Goal: Task Accomplishment & Management: Use online tool/utility

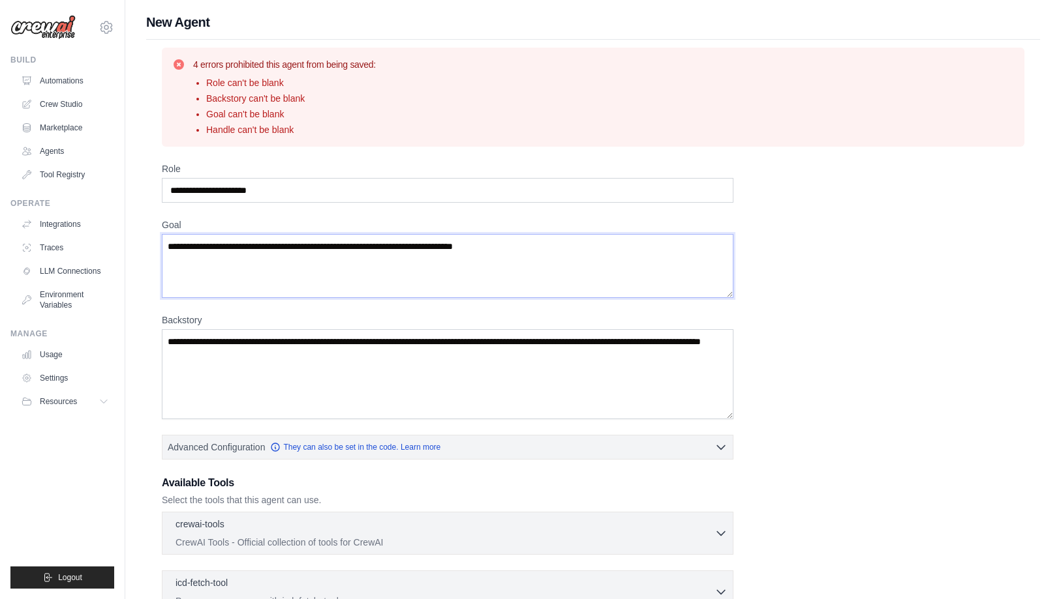
type textarea "**********"
drag, startPoint x: 243, startPoint y: 344, endPoint x: 190, endPoint y: 341, distance: 53.6
click at [190, 341] on textarea "Backstory" at bounding box center [447, 374] width 571 height 90
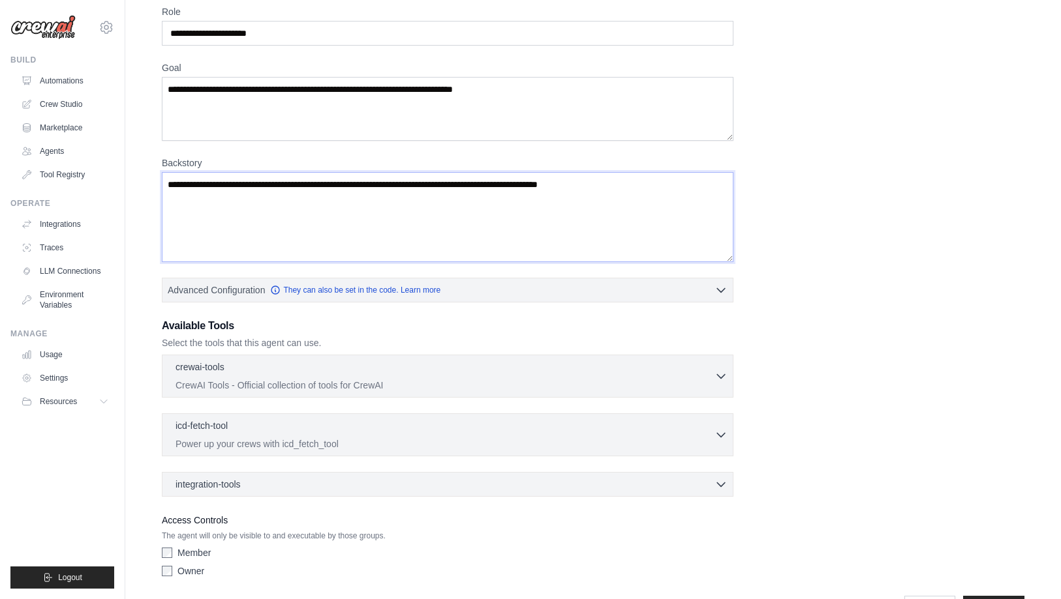
scroll to position [200, 0]
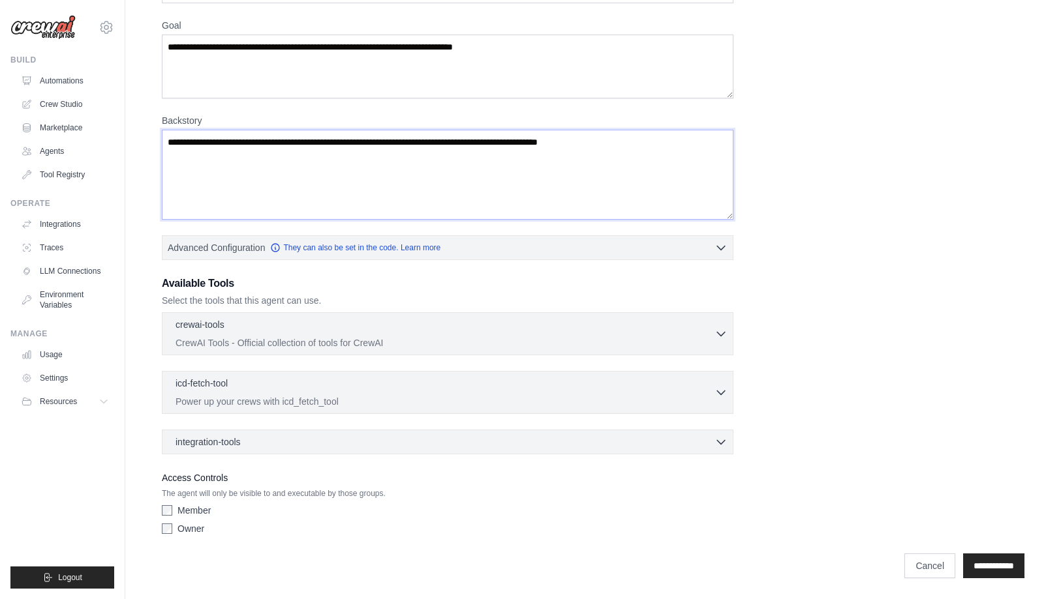
type textarea "**********"
click at [181, 511] on label "Member" at bounding box center [193, 510] width 33 height 13
click at [714, 335] on icon "button" at bounding box center [720, 333] width 13 height 13
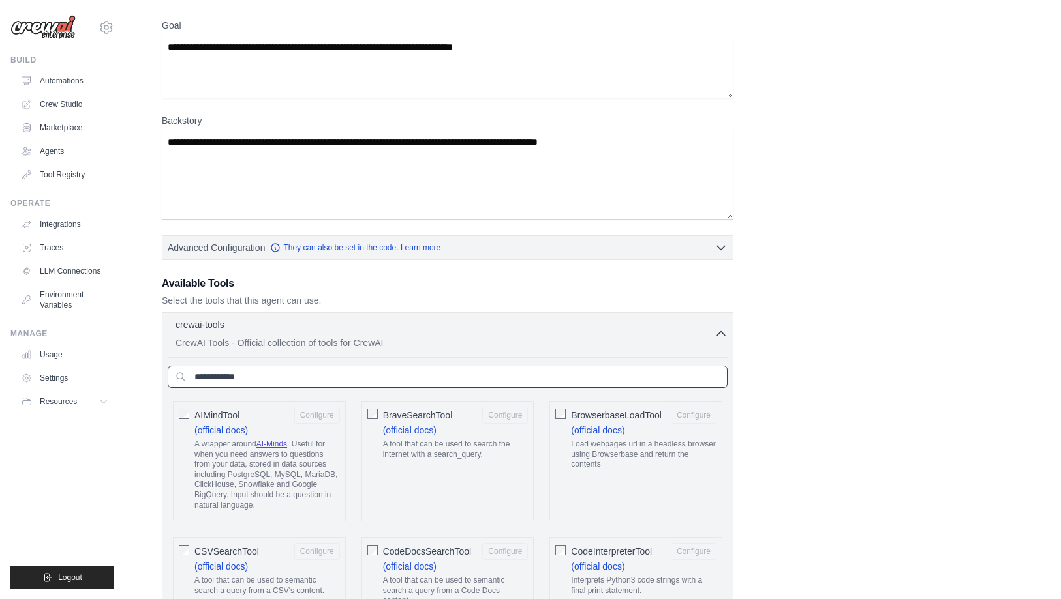
click at [586, 381] on input "text" at bounding box center [448, 377] width 560 height 22
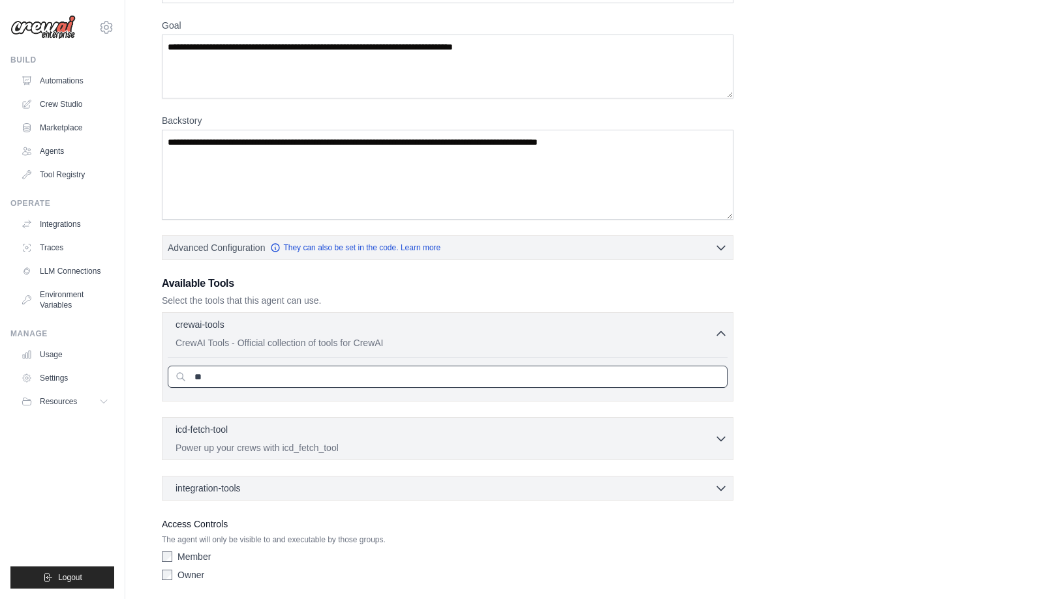
type input "*"
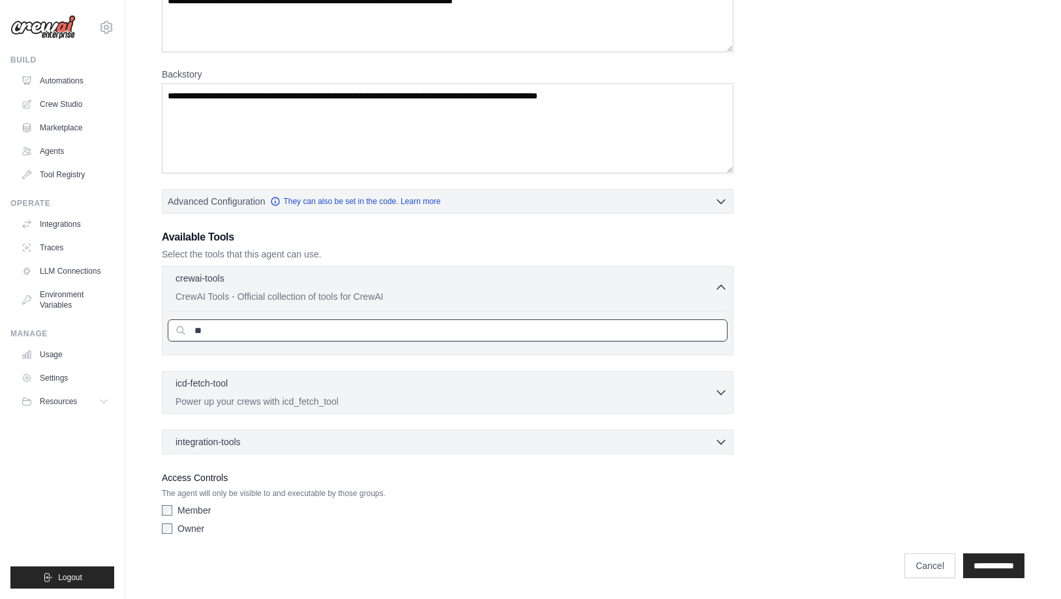
scroll to position [246, 0]
type input "*"
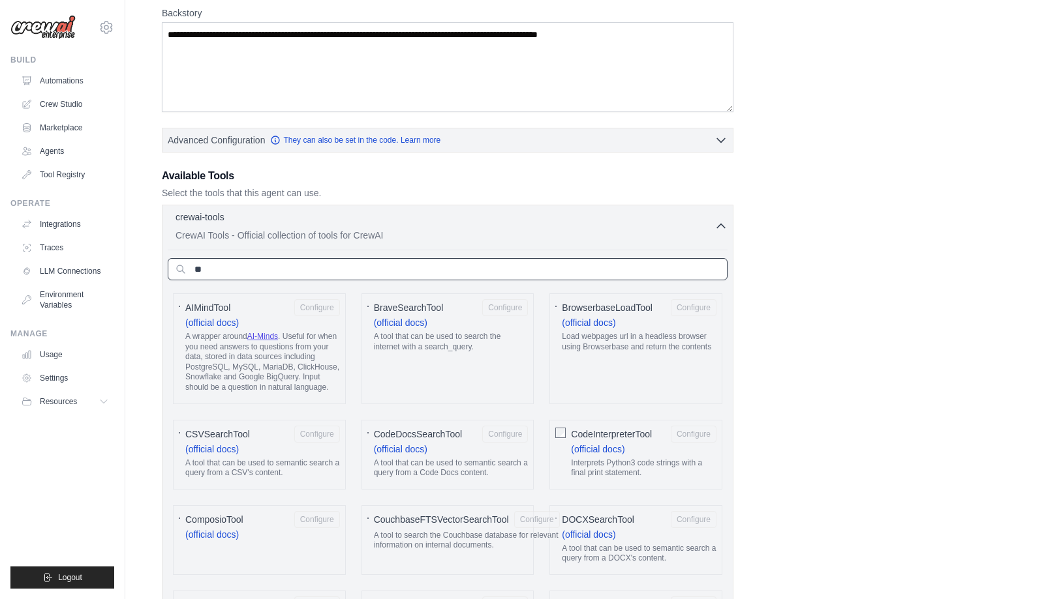
type input "*"
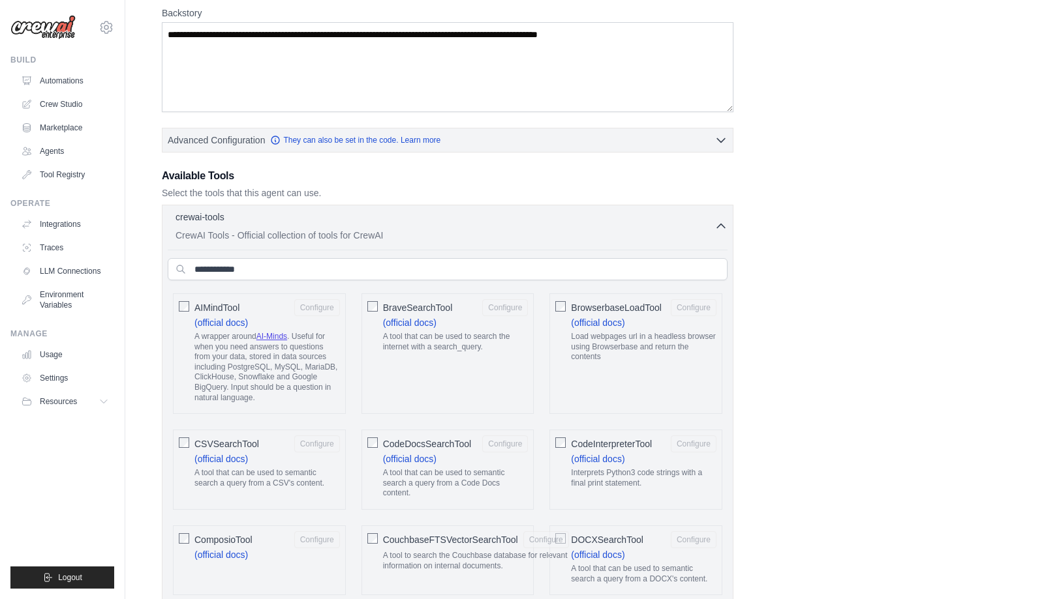
click at [714, 223] on icon "button" at bounding box center [720, 225] width 13 height 13
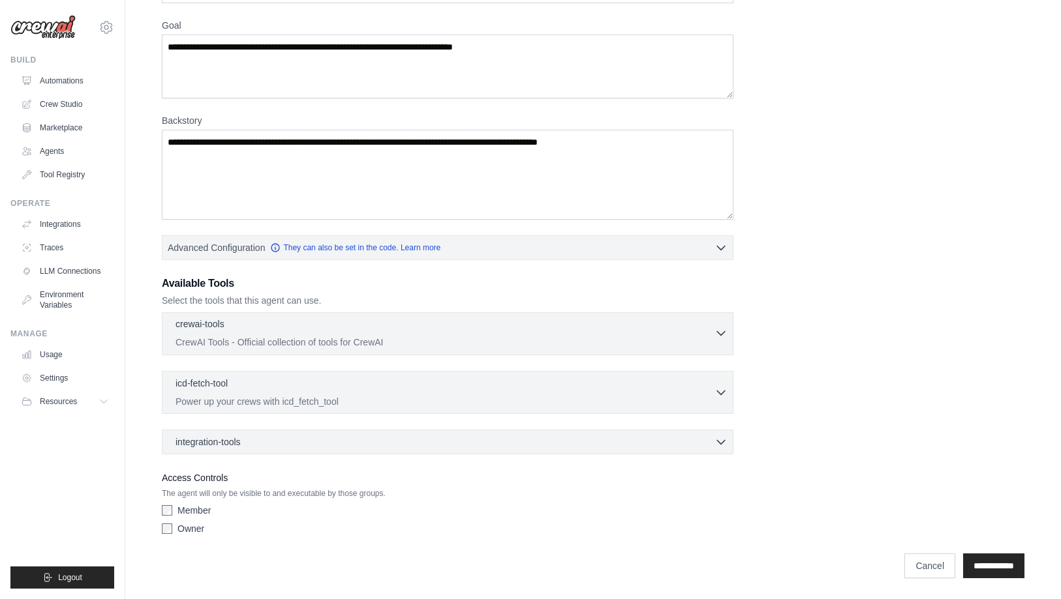
scroll to position [200, 0]
click at [717, 393] on icon "button" at bounding box center [720, 391] width 13 height 13
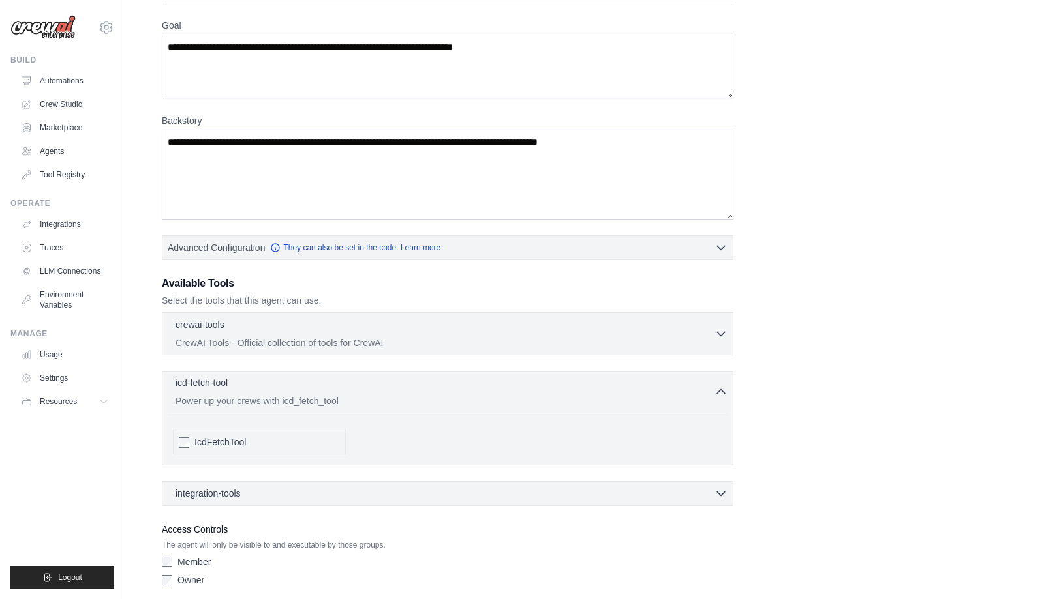
click at [718, 397] on icon "button" at bounding box center [720, 391] width 13 height 13
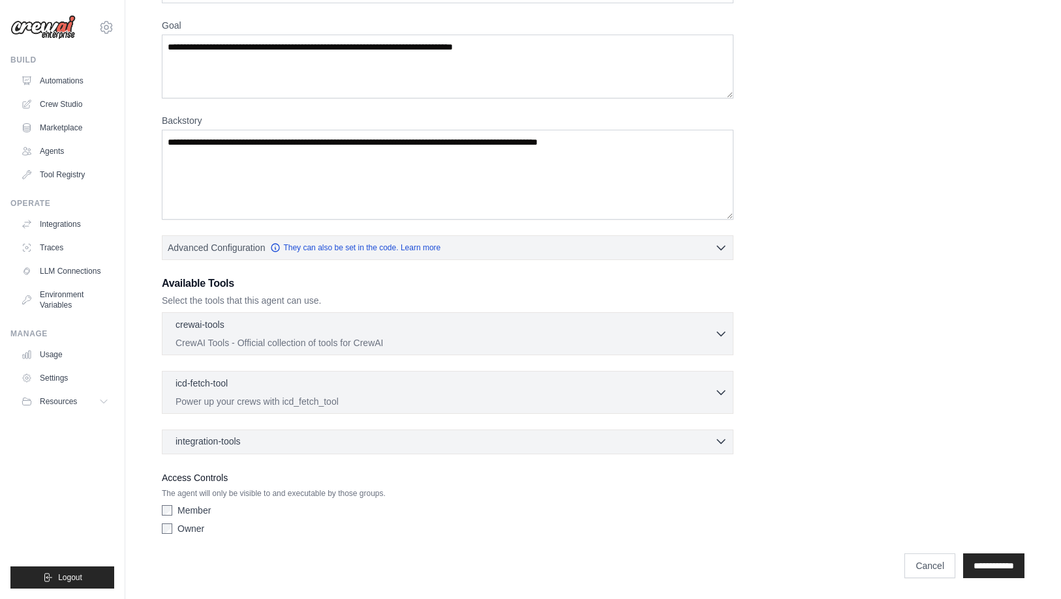
click at [720, 445] on icon "button" at bounding box center [720, 441] width 13 height 13
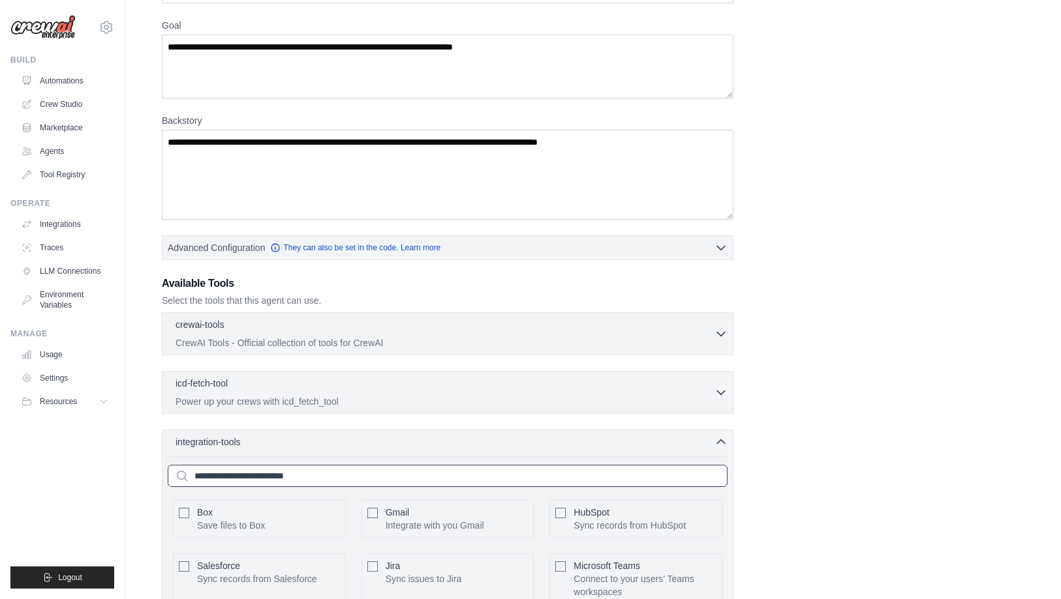
click at [464, 484] on input "text" at bounding box center [448, 476] width 560 height 22
type input "*"
click at [717, 440] on icon "button" at bounding box center [720, 441] width 13 height 13
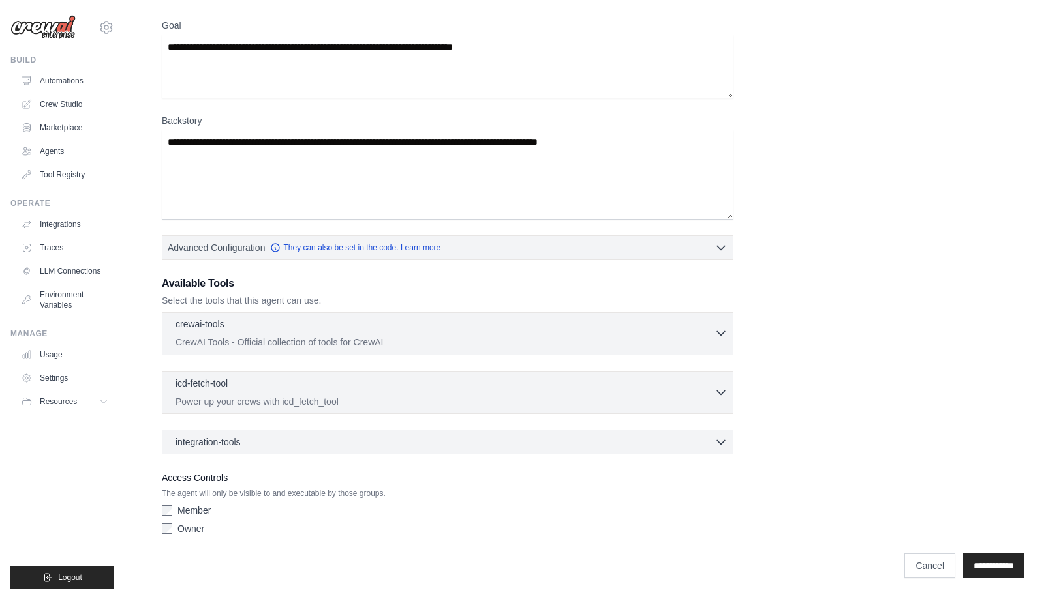
click at [429, 342] on p "CrewAI Tools - Official collection of tools for CrewAI" at bounding box center [444, 342] width 539 height 13
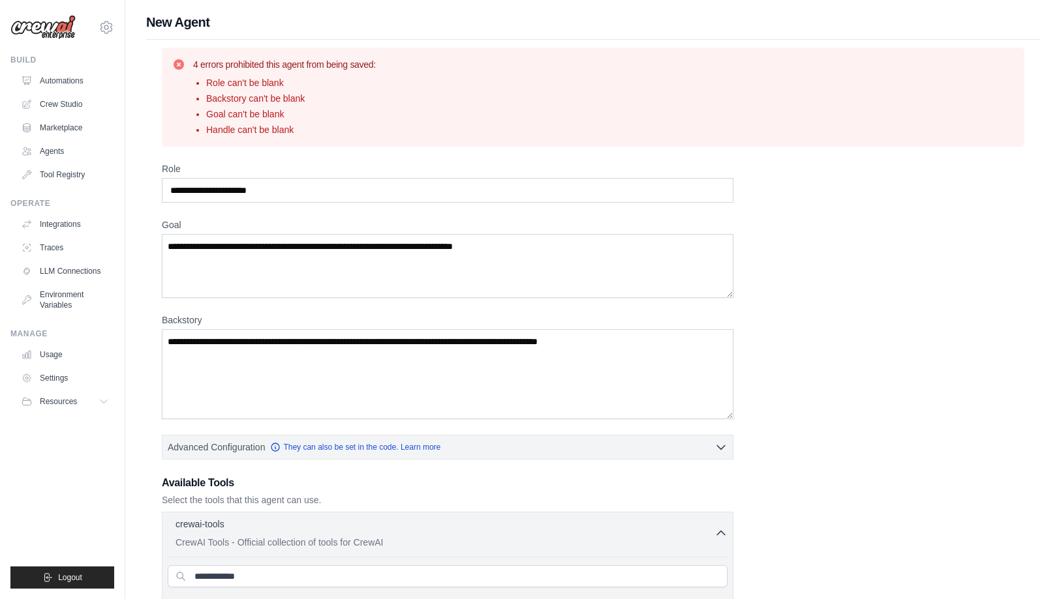
scroll to position [153, 0]
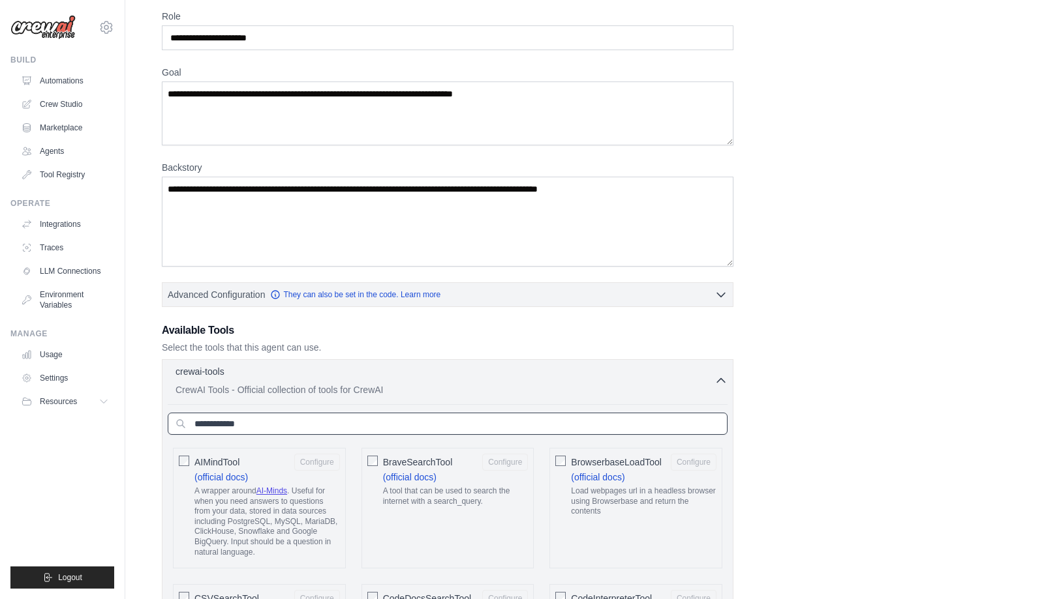
click at [349, 422] on input "text" at bounding box center [448, 424] width 560 height 22
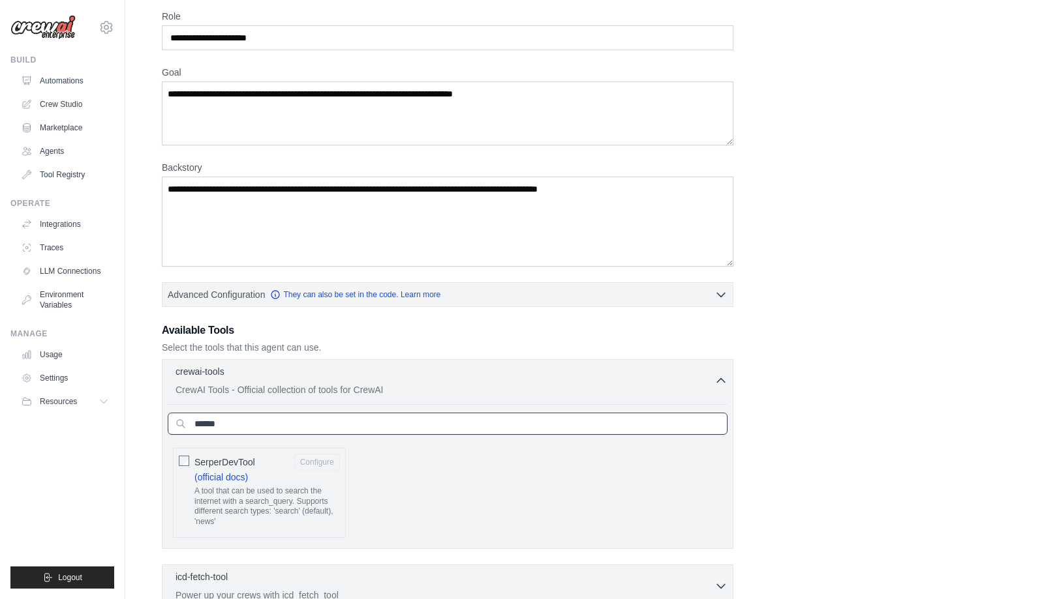
type input "******"
click at [241, 457] on span "SerperDevTool" at bounding box center [224, 462] width 61 height 13
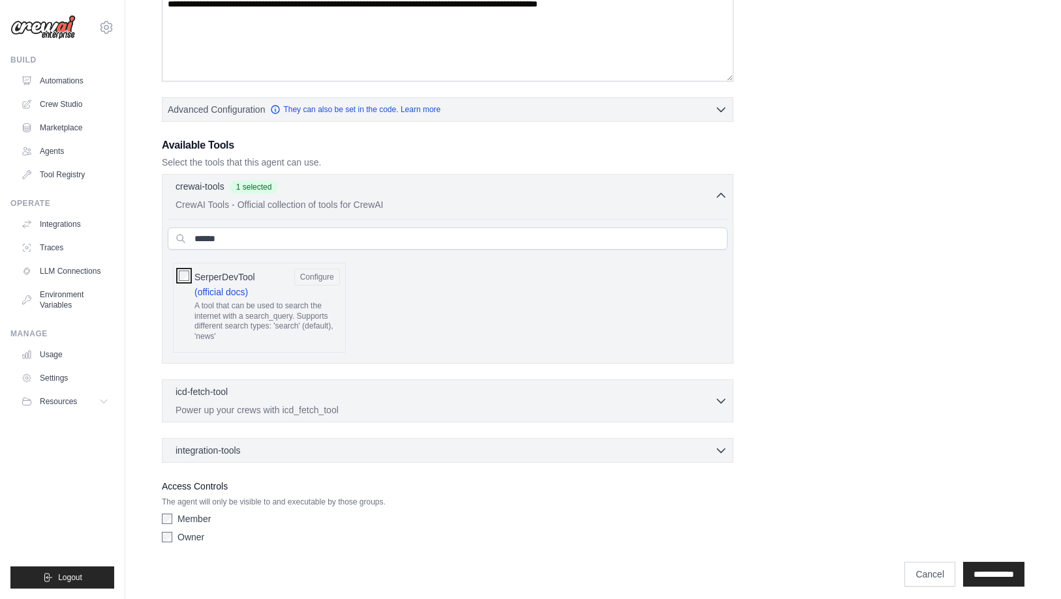
scroll to position [346, 0]
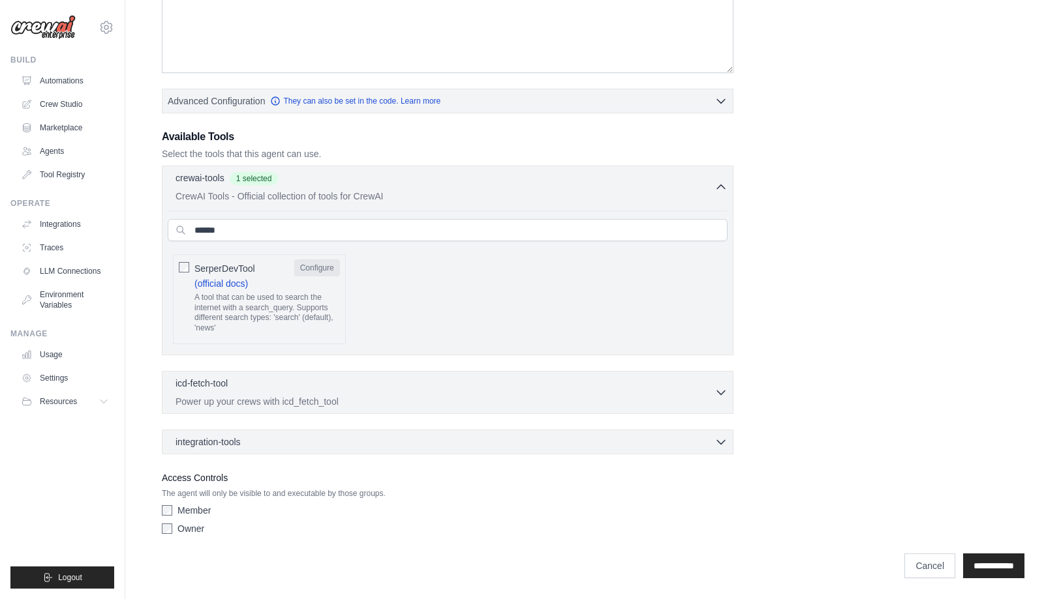
click at [321, 270] on button "Configure" at bounding box center [317, 268] width 46 height 17
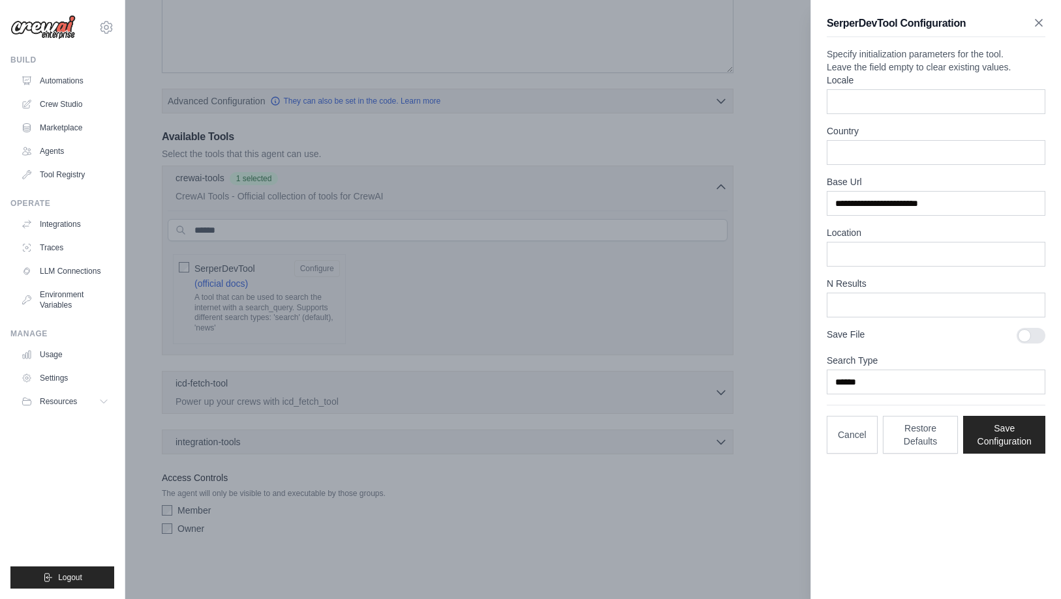
click at [1040, 23] on icon "button" at bounding box center [1038, 22] width 13 height 13
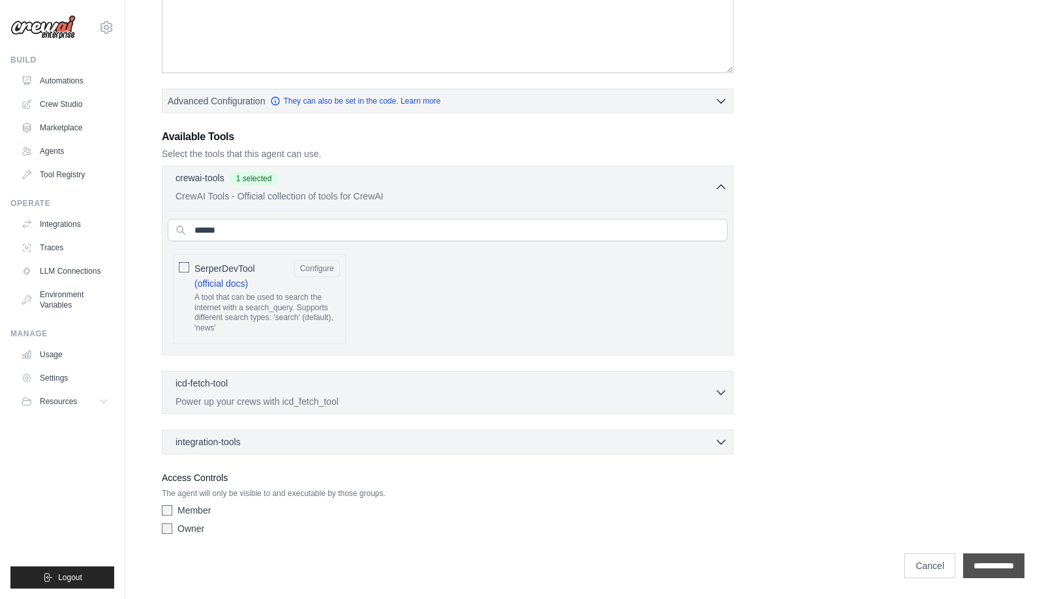
click at [976, 564] on input "**********" at bounding box center [993, 566] width 61 height 25
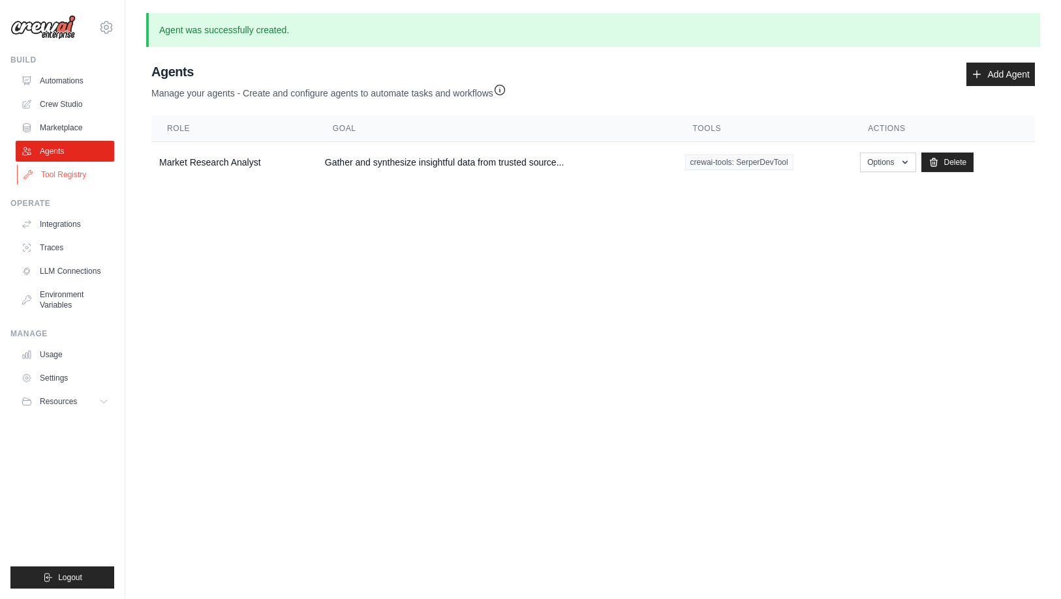
click at [66, 176] on link "Tool Registry" at bounding box center [66, 174] width 98 height 21
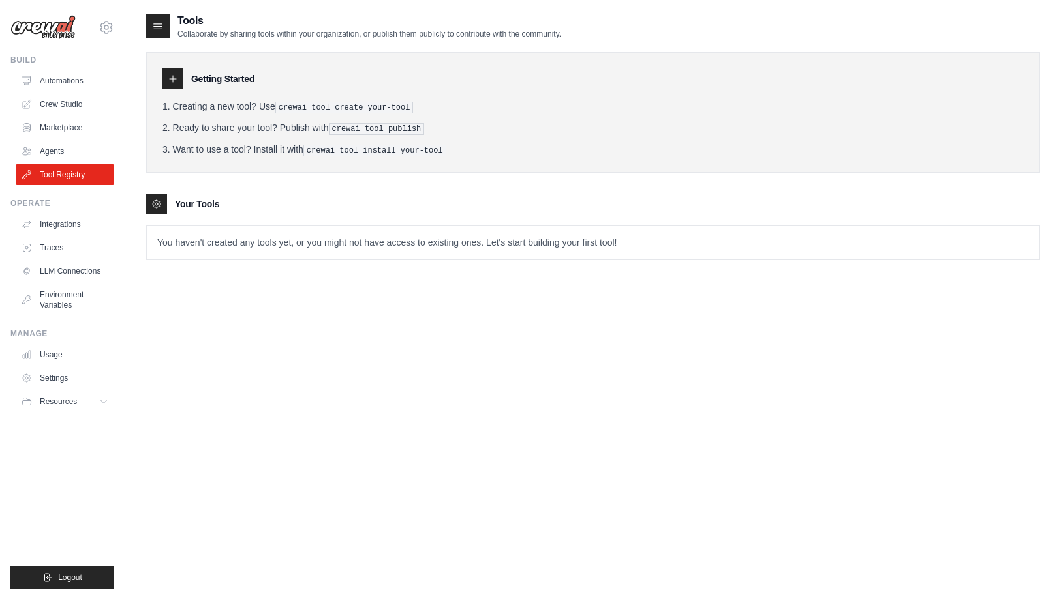
click at [190, 399] on div "Tools Collaborate by sharing tools within your organization, or publish them pu…" at bounding box center [593, 312] width 894 height 599
click at [535, 352] on div "Tools Collaborate by sharing tools within your organization, or publish them pu…" at bounding box center [593, 312] width 894 height 599
